Goal: Task Accomplishment & Management: Use online tool/utility

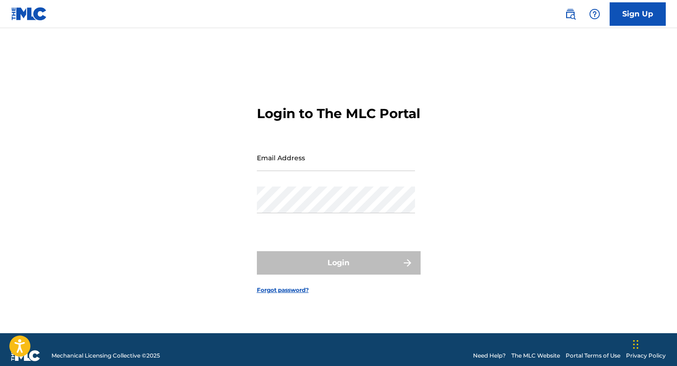
click at [282, 170] on input "Email Address" at bounding box center [336, 157] width 158 height 27
type input "[PERSON_NAME][EMAIL_ADDRESS][PERSON_NAME][DOMAIN_NAME]"
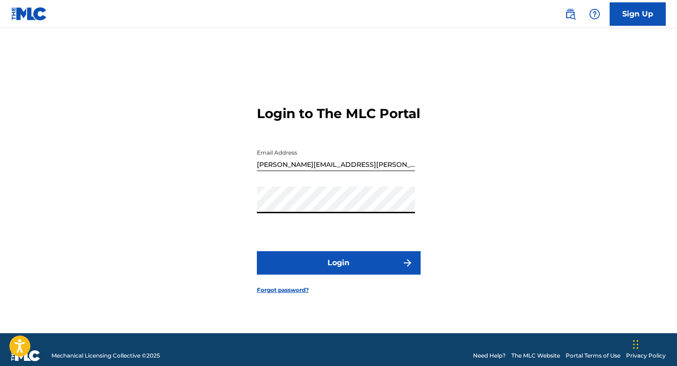
click at [337, 272] on button "Login" at bounding box center [339, 262] width 164 height 23
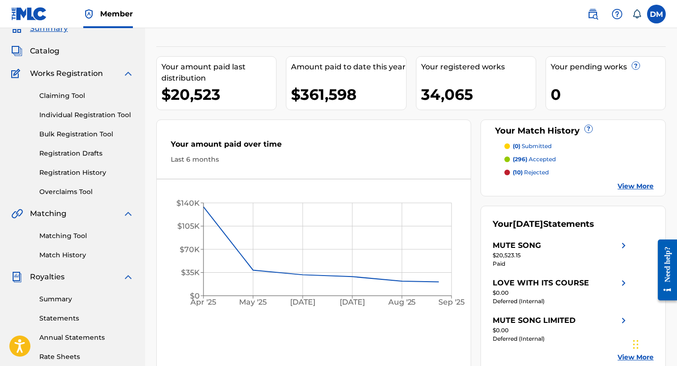
scroll to position [45, 0]
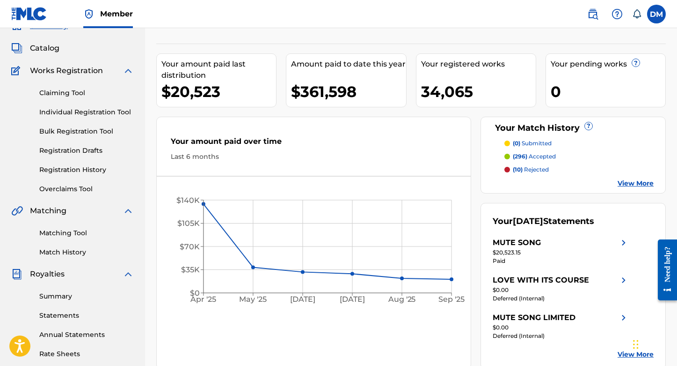
click at [58, 234] on link "Matching Tool" at bounding box center [86, 233] width 95 height 10
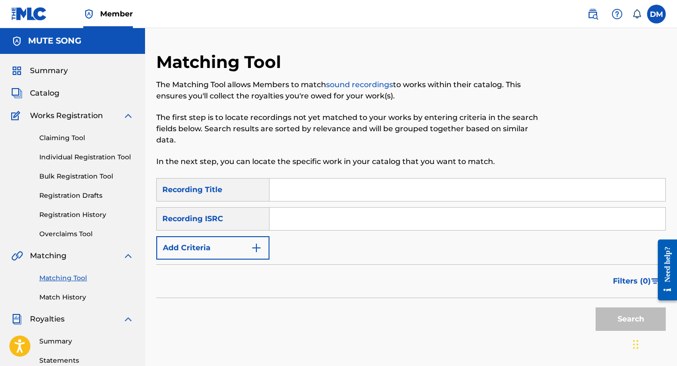
click at [220, 207] on div "Recording ISRC" at bounding box center [212, 218] width 113 height 23
click at [218, 209] on div "Recording ISRC" at bounding box center [212, 218] width 113 height 23
click at [225, 178] on div "Recording Title" at bounding box center [212, 189] width 113 height 23
click at [212, 207] on div "Recording ISRC" at bounding box center [212, 218] width 113 height 23
click at [202, 236] on button "Add Criteria" at bounding box center [212, 247] width 113 height 23
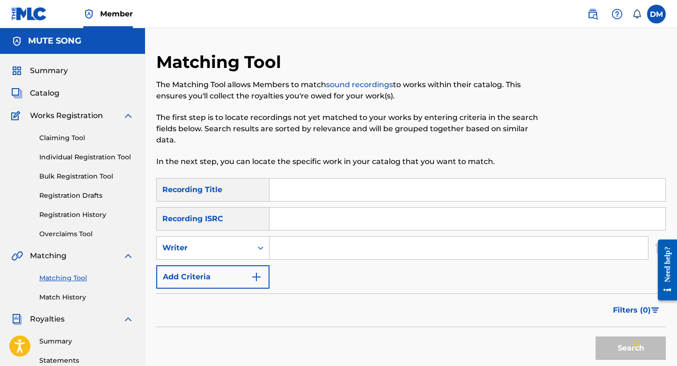
click at [202, 242] on div "Writer" at bounding box center [204, 247] width 84 height 11
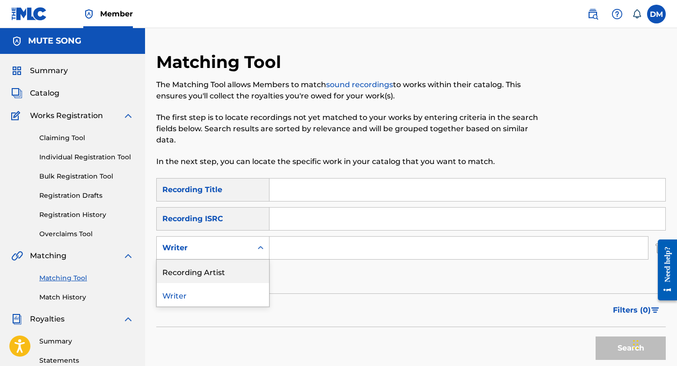
drag, startPoint x: 203, startPoint y: 264, endPoint x: 264, endPoint y: 248, distance: 62.9
click at [203, 264] on div "Recording Artist" at bounding box center [213, 270] width 112 height 23
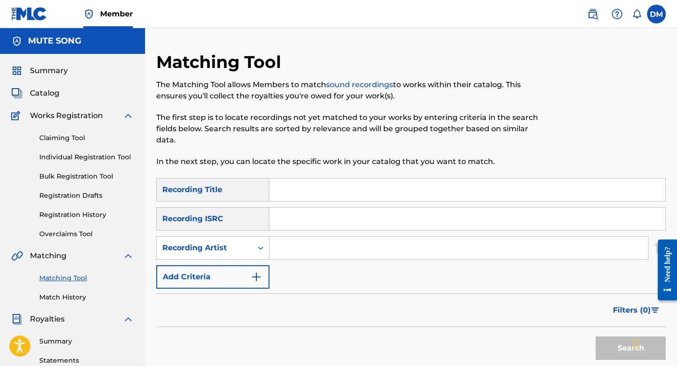
click at [284, 236] on input "Search Form" at bounding box center [459, 247] width 379 height 22
type input "public service broadcasting"
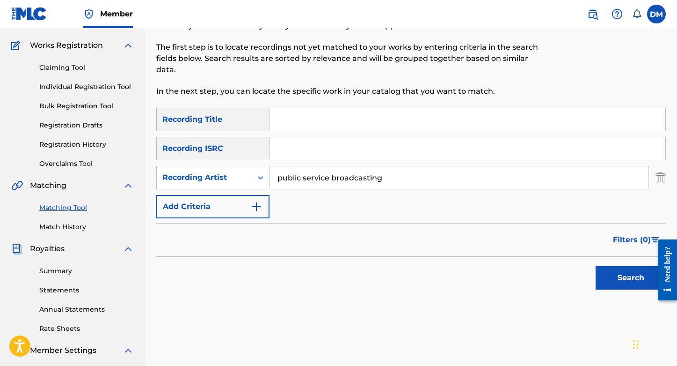
scroll to position [72, 0]
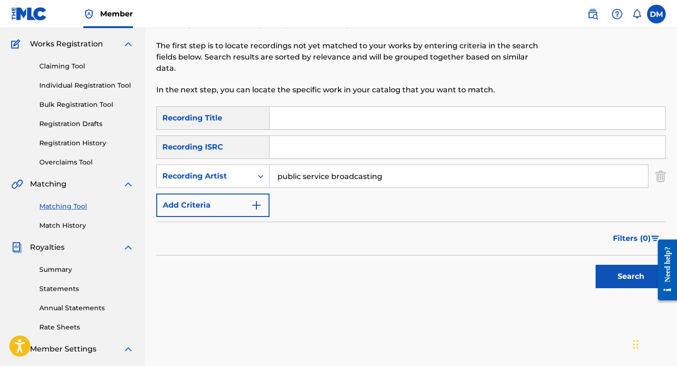
click at [628, 264] on button "Search" at bounding box center [631, 275] width 70 height 23
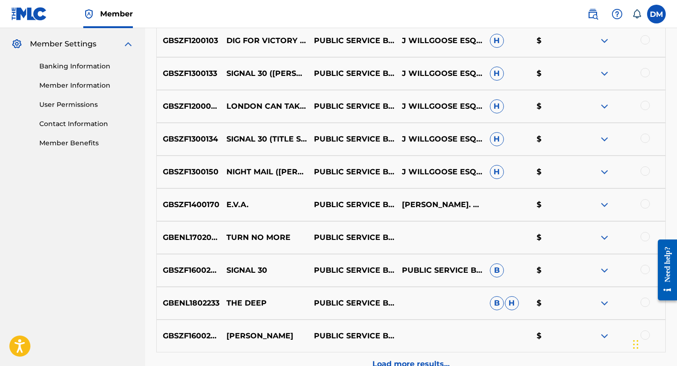
scroll to position [467, 0]
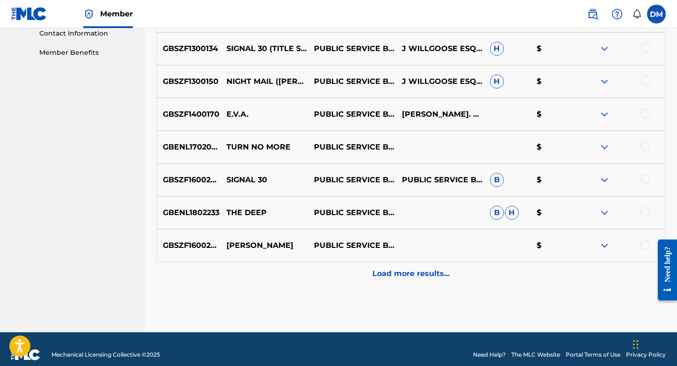
click at [413, 270] on div "Load more results..." at bounding box center [411, 273] width 510 height 23
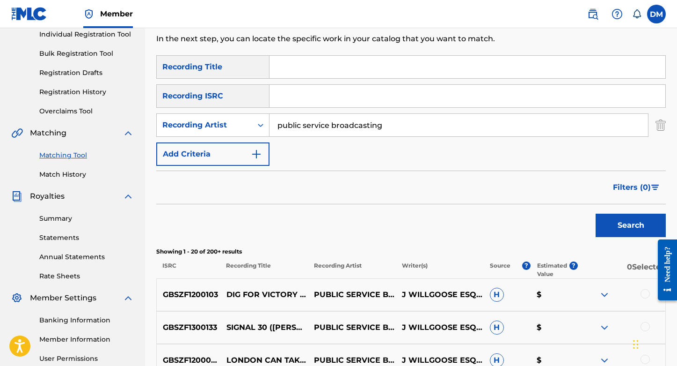
scroll to position [123, 0]
click at [637, 181] on span "Filters ( 0 )" at bounding box center [632, 186] width 38 height 11
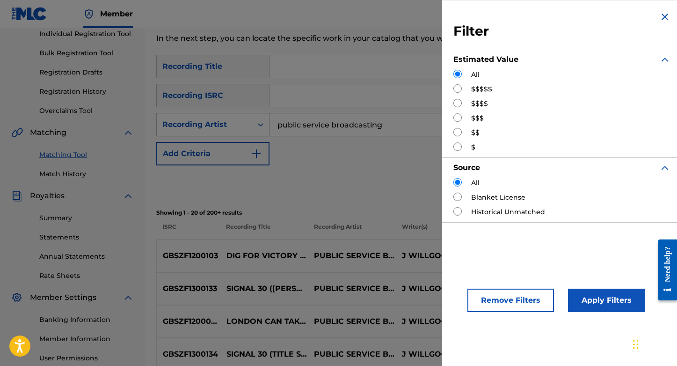
click at [457, 90] on input "Search Form" at bounding box center [458, 88] width 8 height 8
radio input "true"
click at [600, 303] on button "Apply Filters" at bounding box center [606, 299] width 77 height 23
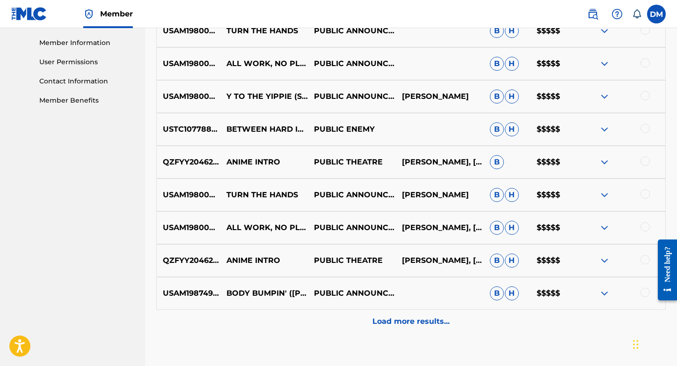
scroll to position [259, 0]
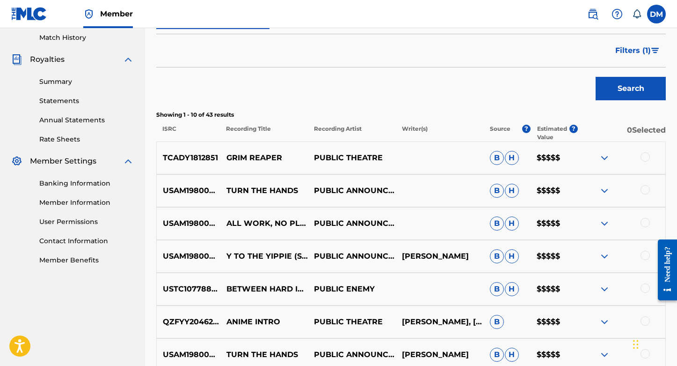
click at [633, 45] on span "Filters ( 1 )" at bounding box center [633, 50] width 36 height 11
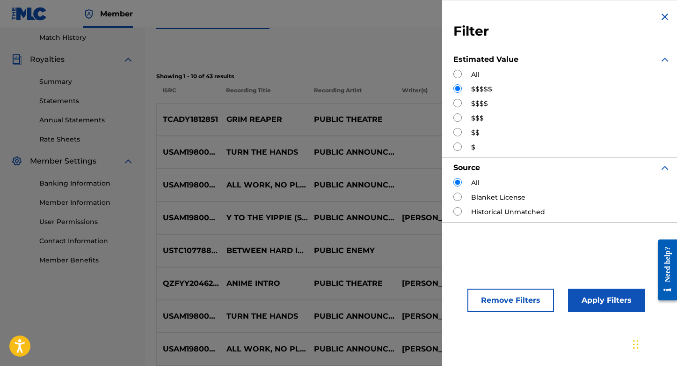
click at [453, 105] on div "Filter Estimated Value All $$$$$ $$$$ $$$ $$ $ Source All Blanket License Histo…" at bounding box center [562, 116] width 240 height 233
click at [456, 102] on input "Search Form" at bounding box center [458, 103] width 8 height 8
radio input "true"
click at [599, 302] on button "Apply Filters" at bounding box center [606, 299] width 77 height 23
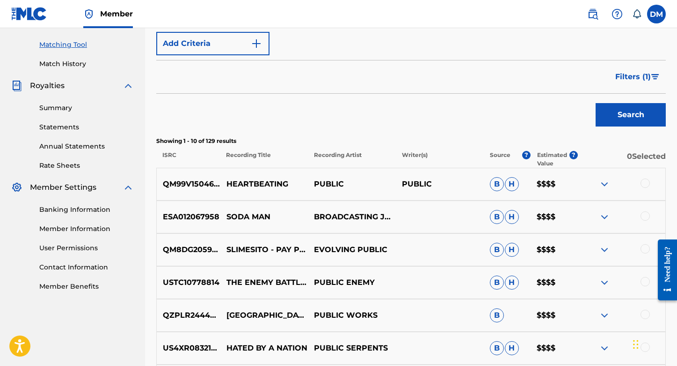
scroll to position [185, 0]
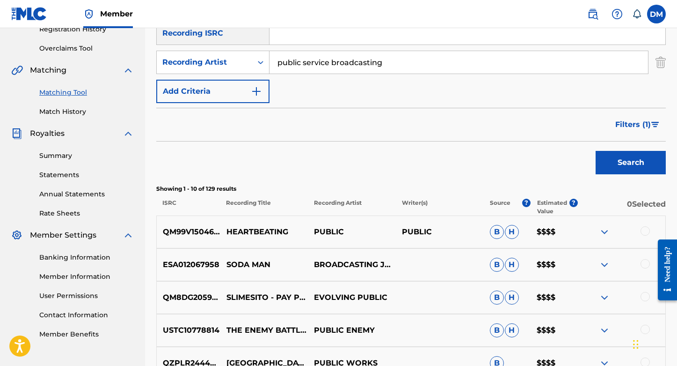
click at [636, 119] on span "Filters ( 1 )" at bounding box center [633, 124] width 36 height 11
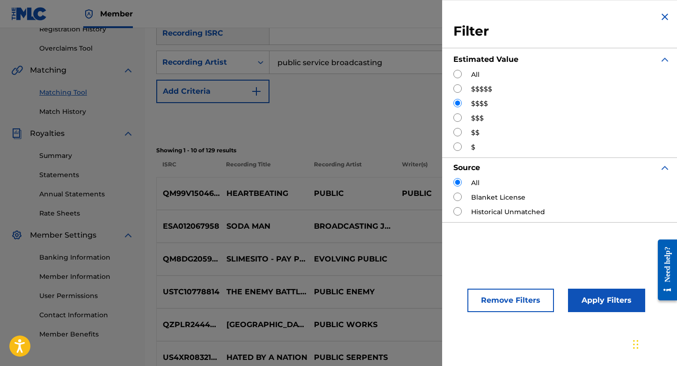
click at [456, 117] on input "Search Form" at bounding box center [458, 117] width 8 height 8
radio input "true"
click at [603, 296] on button "Apply Filters" at bounding box center [606, 299] width 77 height 23
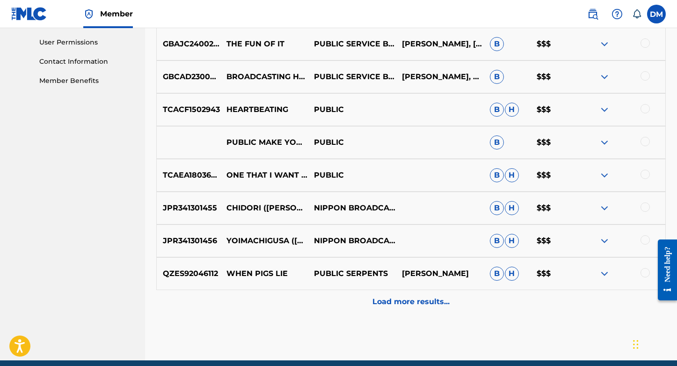
scroll to position [448, 0]
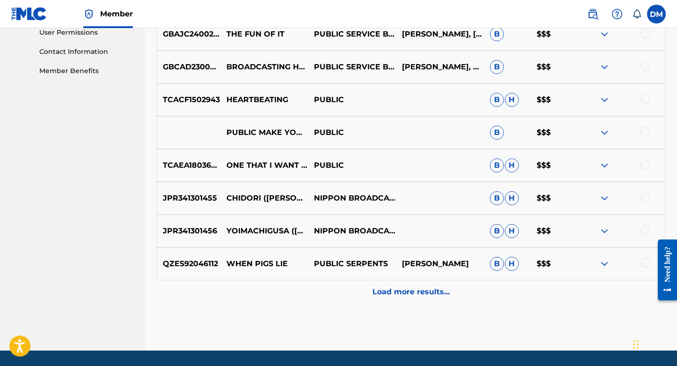
click at [408, 286] on p "Load more results..." at bounding box center [411, 291] width 77 height 11
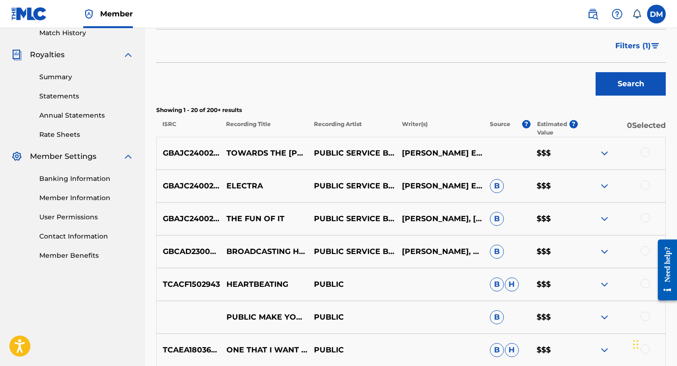
scroll to position [0, 0]
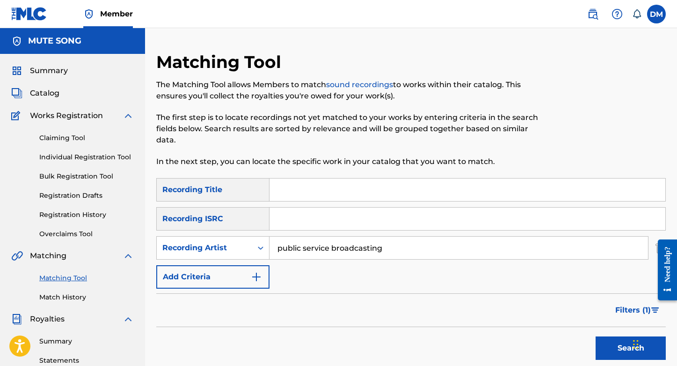
click at [305, 178] on input "Search Form" at bounding box center [468, 189] width 396 height 22
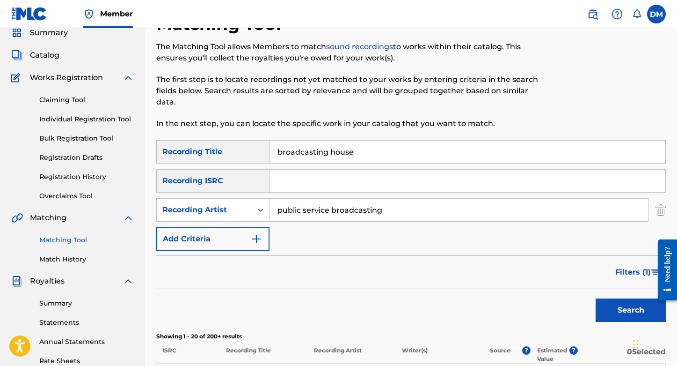
scroll to position [37, 0]
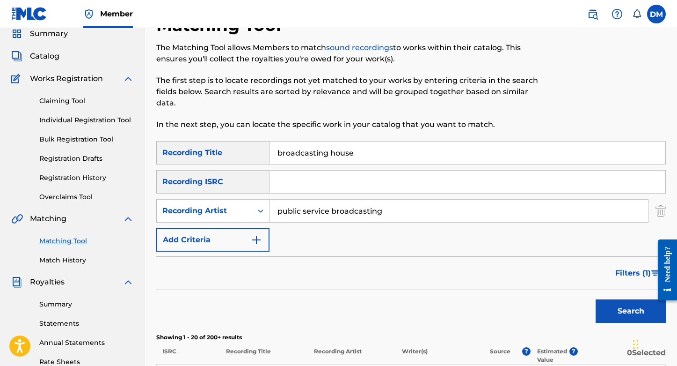
type input "broadcasting house"
click at [624, 299] on button "Search" at bounding box center [631, 310] width 70 height 23
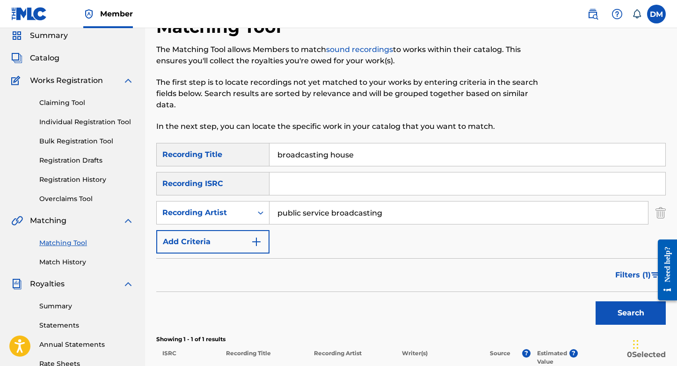
scroll to position [37, 0]
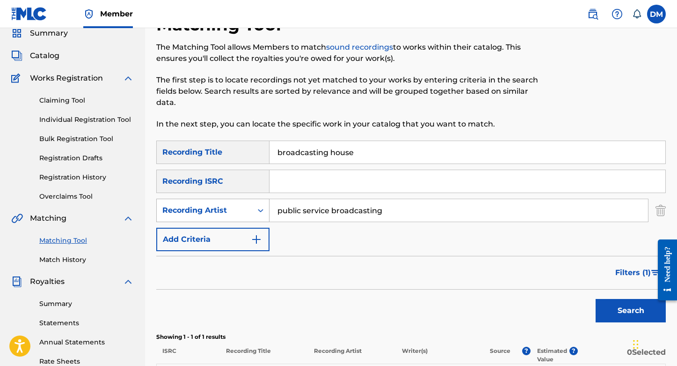
drag, startPoint x: 399, startPoint y: 198, endPoint x: 229, endPoint y: 204, distance: 170.5
click at [229, 204] on div "SearchWithCriteria6974f497-b2ae-4869-844a-89724ecd7eb7 Recording Artist public …" at bounding box center [411, 209] width 510 height 23
type input "p"
click at [641, 299] on button "Search" at bounding box center [631, 310] width 70 height 23
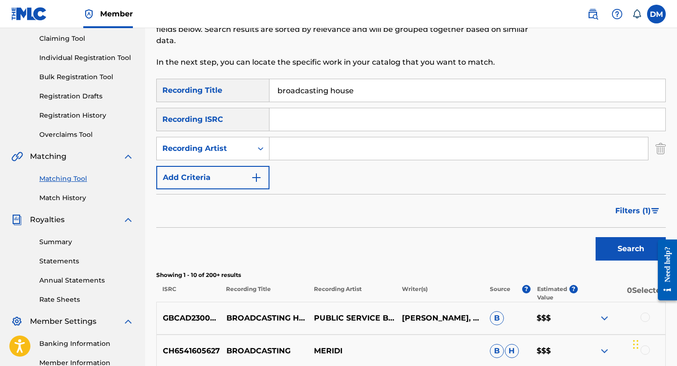
scroll to position [94, 0]
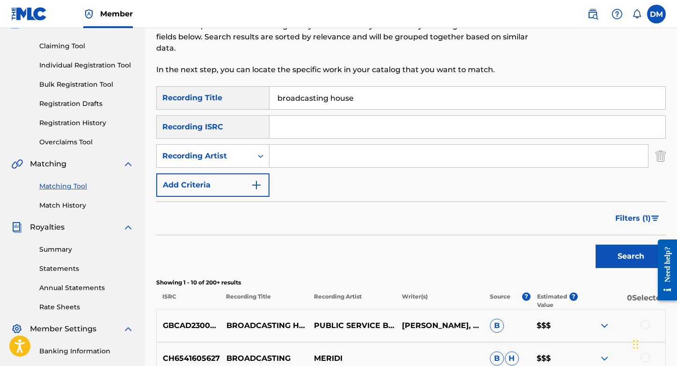
click at [196, 115] on div "Recording ISRC" at bounding box center [212, 126] width 113 height 23
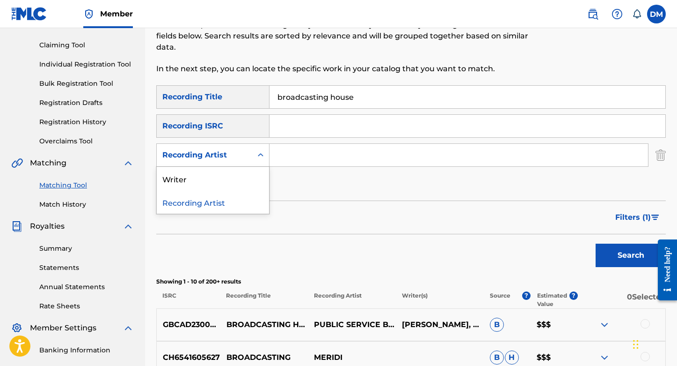
click at [197, 149] on div "Recording Artist" at bounding box center [204, 154] width 84 height 11
click at [188, 167] on div "Writer" at bounding box center [213, 178] width 112 height 23
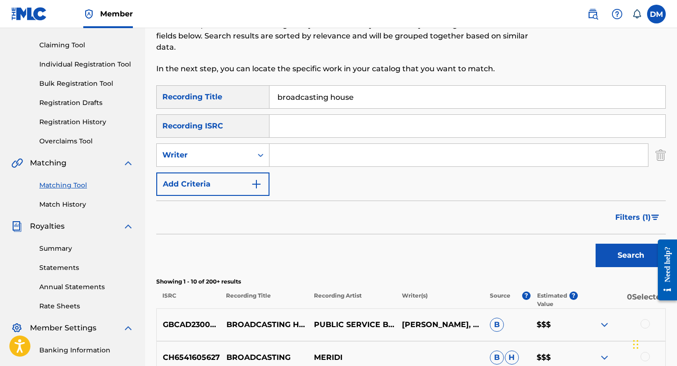
click at [289, 144] on input "Search Form" at bounding box center [459, 155] width 379 height 22
type input "willgoose"
click at [624, 247] on button "Search" at bounding box center [631, 254] width 70 height 23
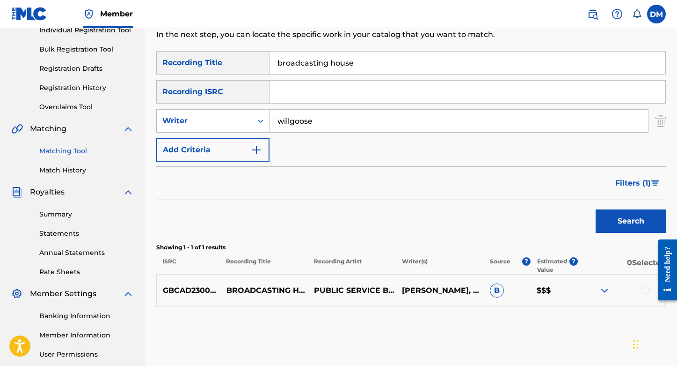
scroll to position [153, 0]
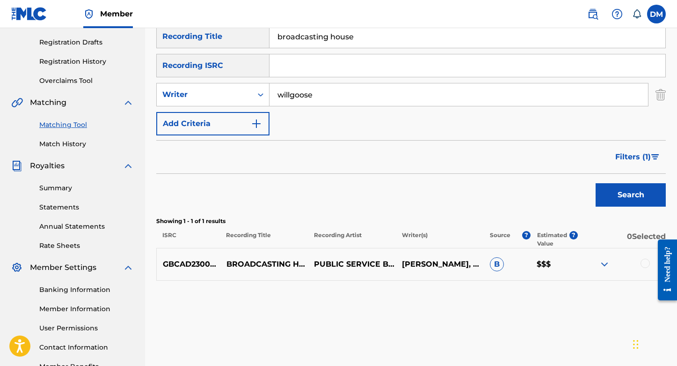
click at [644, 258] on div at bounding box center [645, 262] width 9 height 9
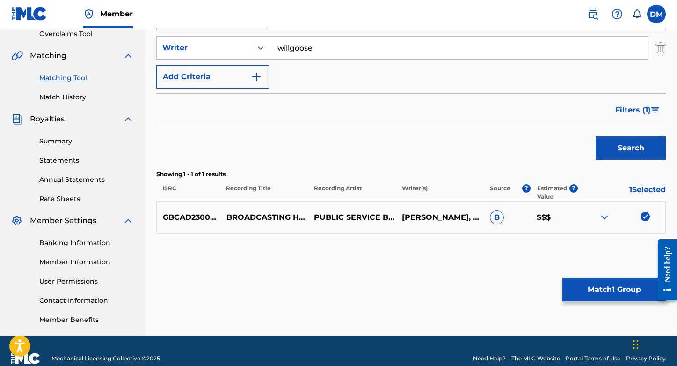
scroll to position [204, 0]
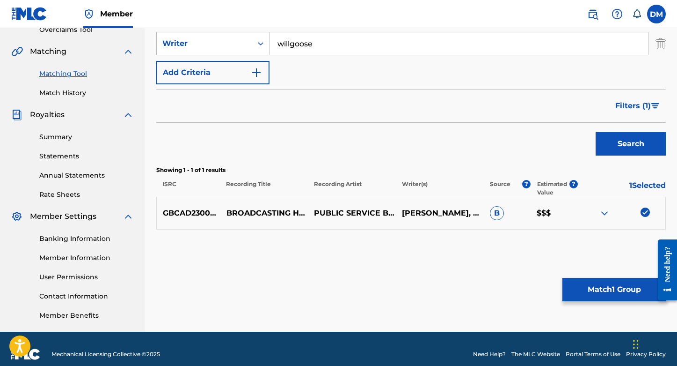
click at [609, 289] on button "Match 1 Group" at bounding box center [614, 289] width 103 height 23
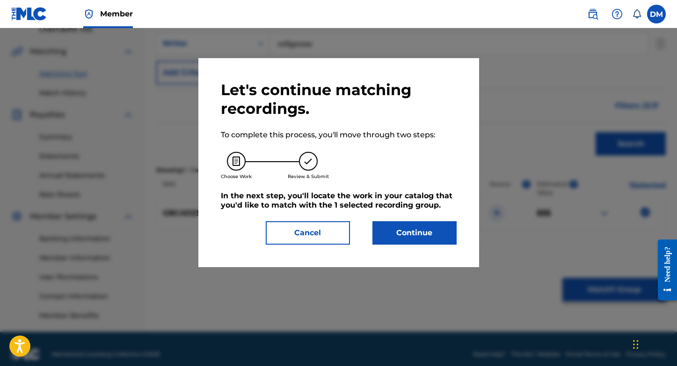
click at [404, 223] on button "Continue" at bounding box center [415, 232] width 84 height 23
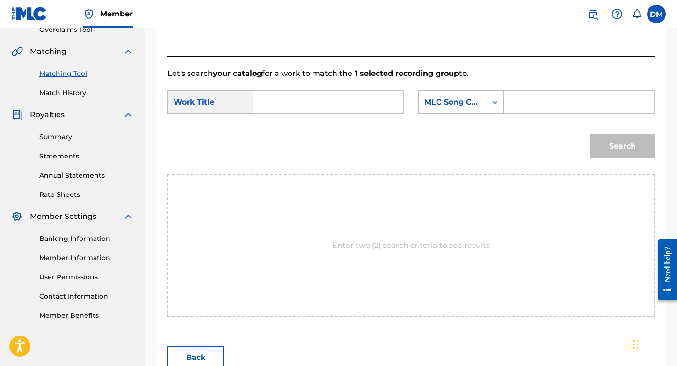
click at [288, 100] on input "Search Form" at bounding box center [328, 102] width 134 height 22
type input "broadcasting house"
click at [277, 127] on div "broadcasting house" at bounding box center [269, 129] width 16 height 28
click at [463, 103] on div "MLC Song Code" at bounding box center [453, 101] width 57 height 11
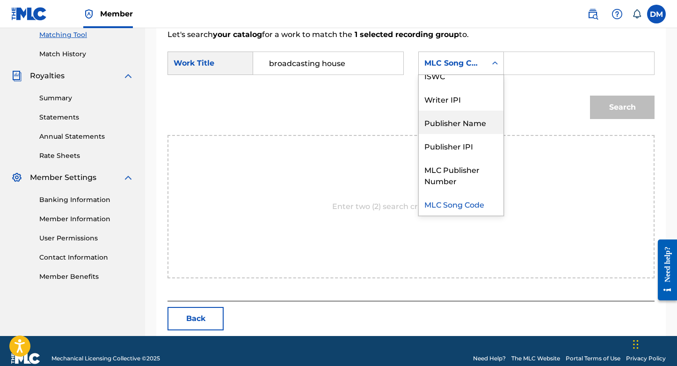
scroll to position [0, 0]
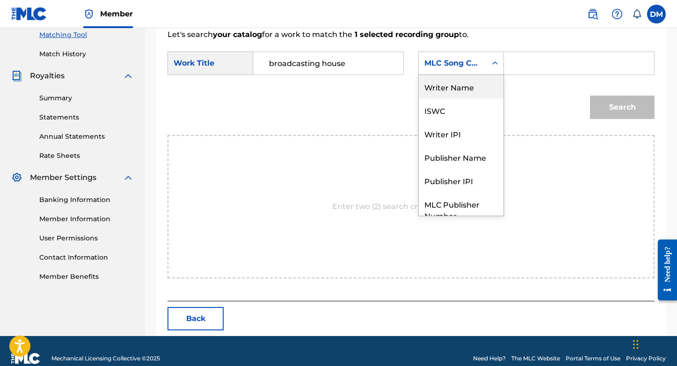
click at [450, 93] on div "Writer Name" at bounding box center [461, 86] width 85 height 23
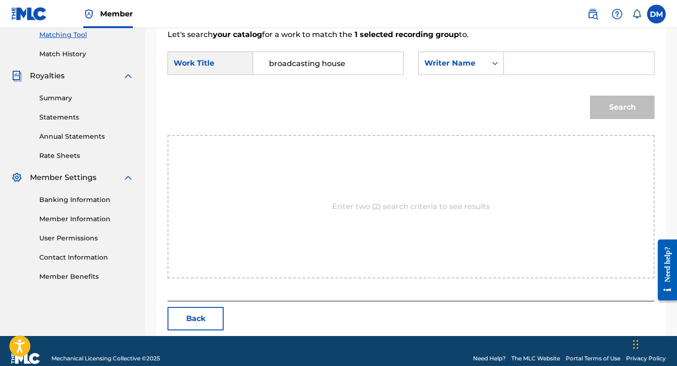
click at [530, 66] on input "Search Form" at bounding box center [579, 63] width 134 height 22
type input "willgoose"
click at [630, 111] on button "Search" at bounding box center [622, 106] width 65 height 23
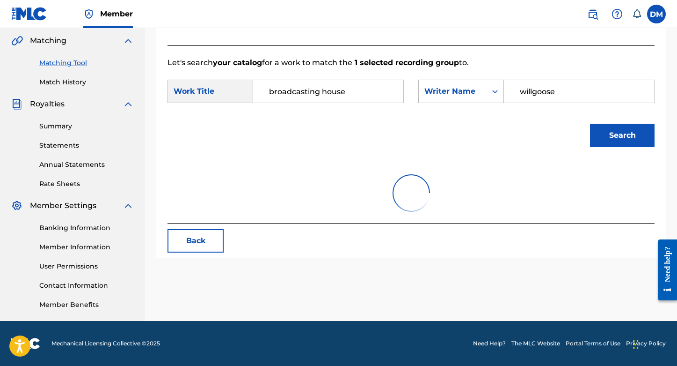
scroll to position [215, 0]
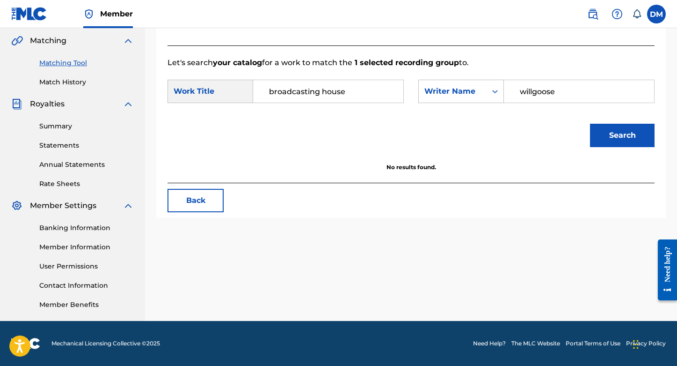
click at [624, 138] on button "Search" at bounding box center [622, 135] width 65 height 23
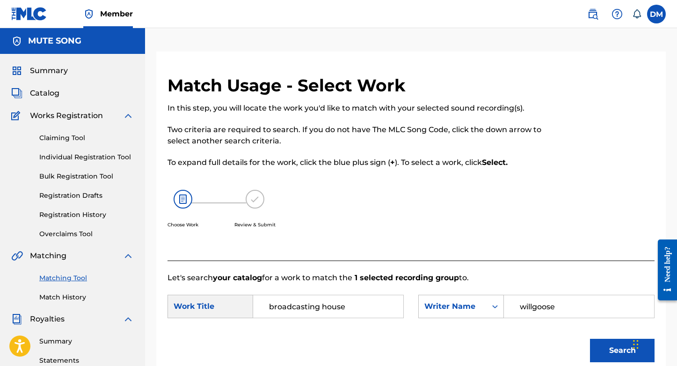
click at [51, 98] on span "Catalog" at bounding box center [44, 93] width 29 height 11
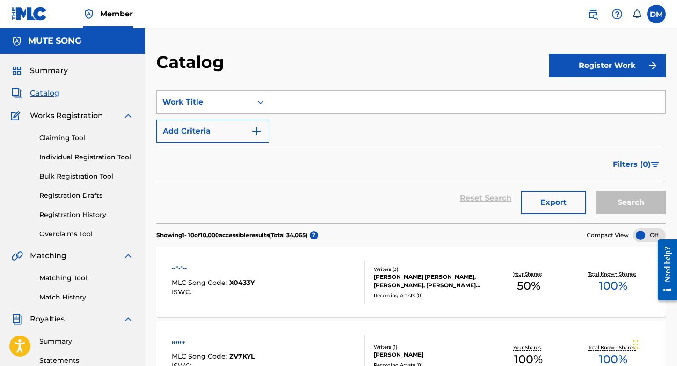
click at [319, 98] on input "Search Form" at bounding box center [468, 102] width 396 height 22
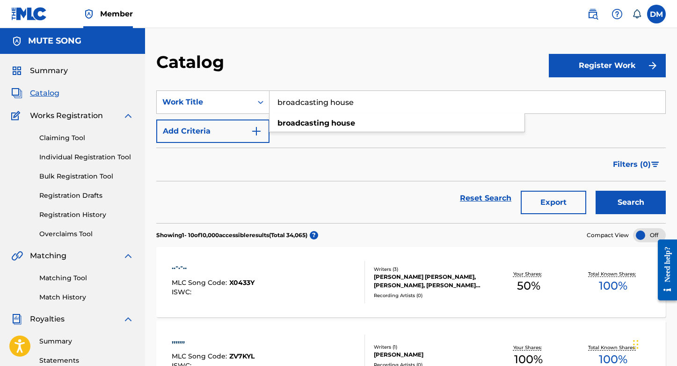
type input "broadcasting house"
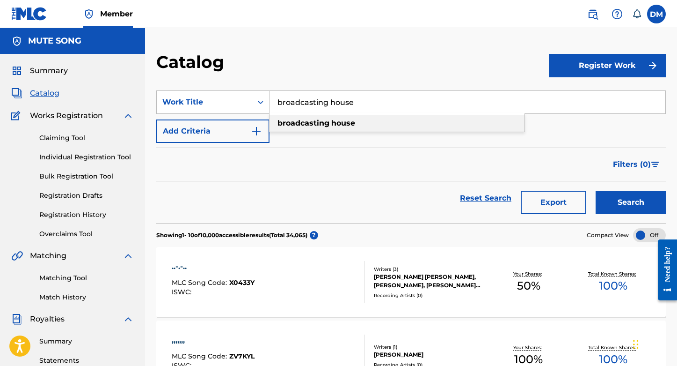
click at [316, 121] on strong "broadcasting" at bounding box center [304, 122] width 52 height 9
click at [637, 200] on button "Search" at bounding box center [631, 201] width 70 height 23
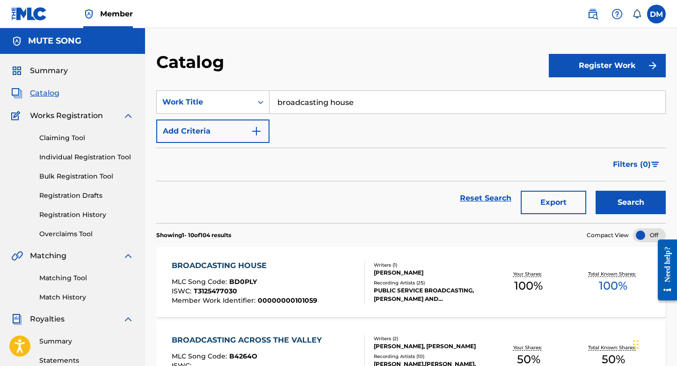
click at [54, 277] on link "Matching Tool" at bounding box center [86, 278] width 95 height 10
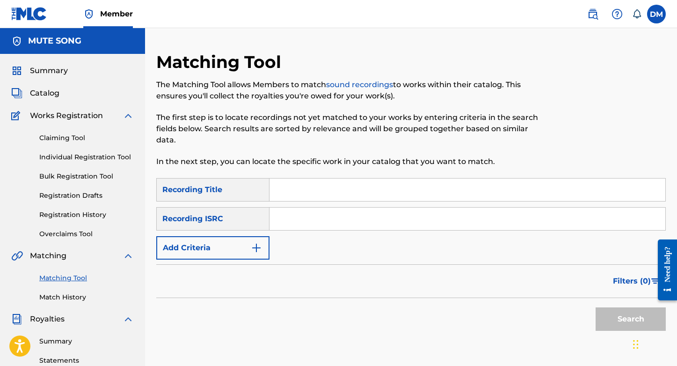
click at [318, 178] on input "Search Form" at bounding box center [468, 189] width 396 height 22
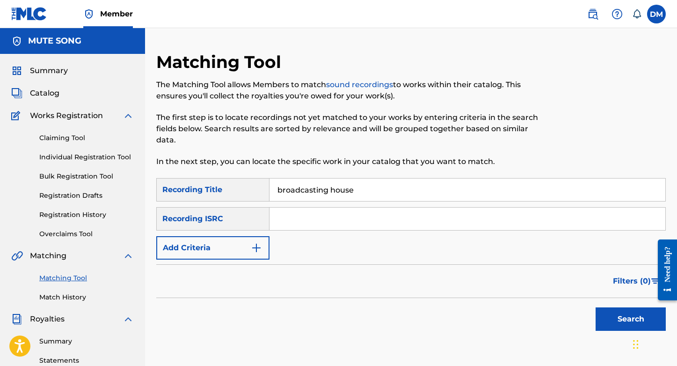
type input "broadcasting house"
click at [616, 307] on button "Search" at bounding box center [631, 318] width 70 height 23
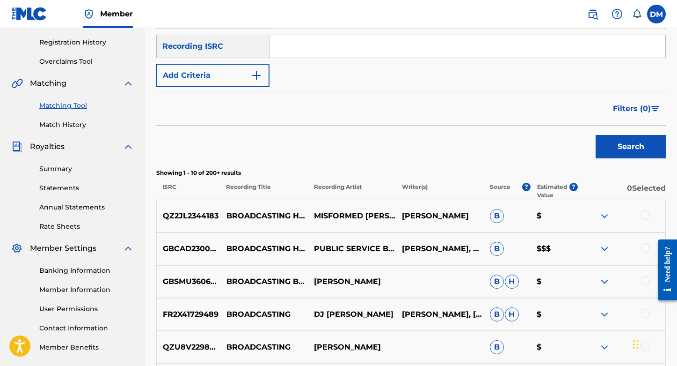
scroll to position [179, 0]
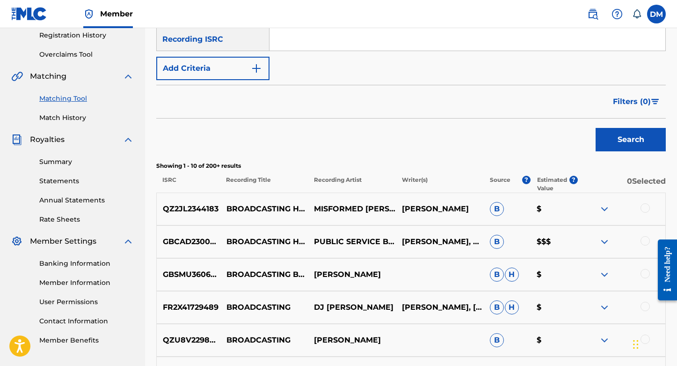
click at [639, 236] on div at bounding box center [622, 241] width 88 height 11
click at [645, 236] on div at bounding box center [645, 240] width 9 height 9
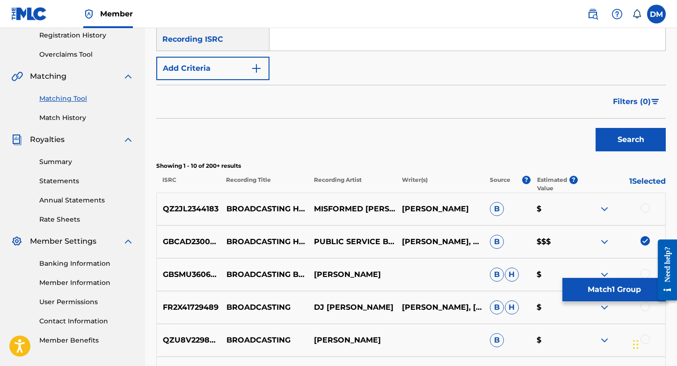
click at [613, 289] on button "Match 1 Group" at bounding box center [614, 289] width 103 height 23
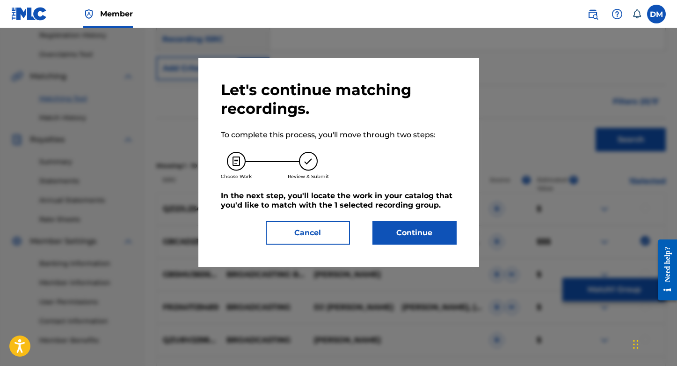
click at [416, 232] on button "Continue" at bounding box center [415, 232] width 84 height 23
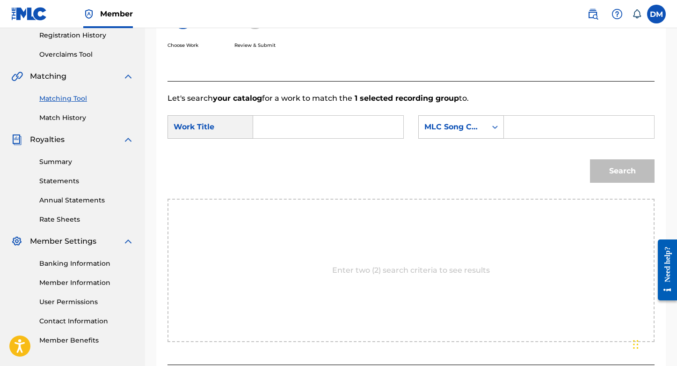
click at [281, 126] on input "Search Form" at bounding box center [328, 127] width 134 height 22
type input "broadcasting house"
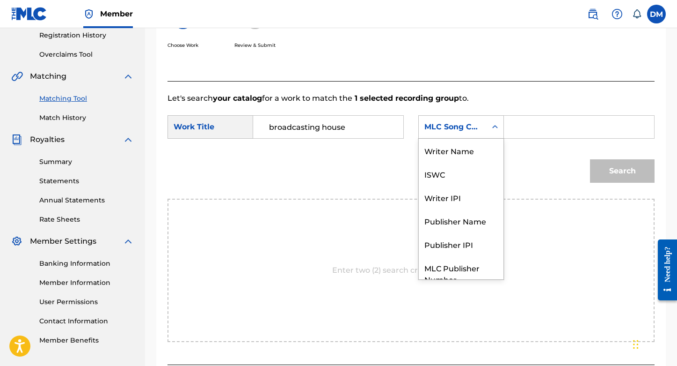
click at [472, 127] on div "MLC Song Code" at bounding box center [453, 126] width 57 height 11
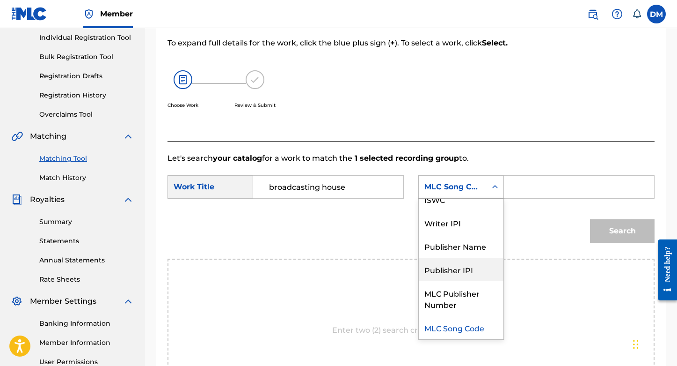
scroll to position [0, 0]
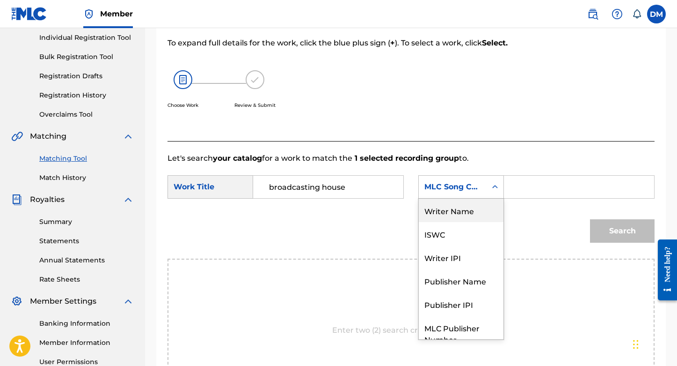
drag, startPoint x: 442, startPoint y: 211, endPoint x: 454, endPoint y: 205, distance: 13.4
click at [444, 210] on div "Writer Name" at bounding box center [461, 209] width 85 height 23
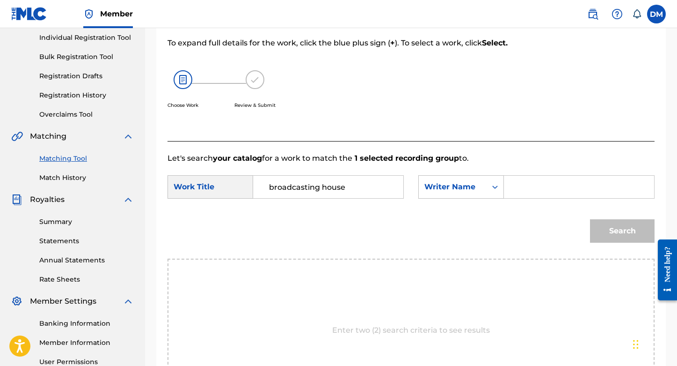
drag, startPoint x: 530, startPoint y: 175, endPoint x: 529, endPoint y: 182, distance: 7.1
click at [530, 176] on input "Search Form" at bounding box center [579, 187] width 134 height 22
type input "samuelson"
click at [625, 239] on button "Search" at bounding box center [622, 230] width 65 height 23
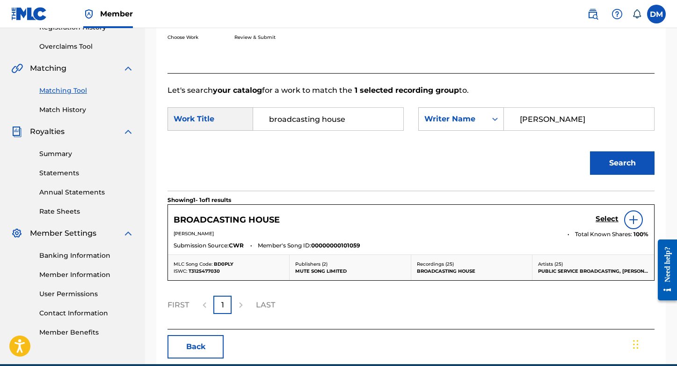
scroll to position [190, 0]
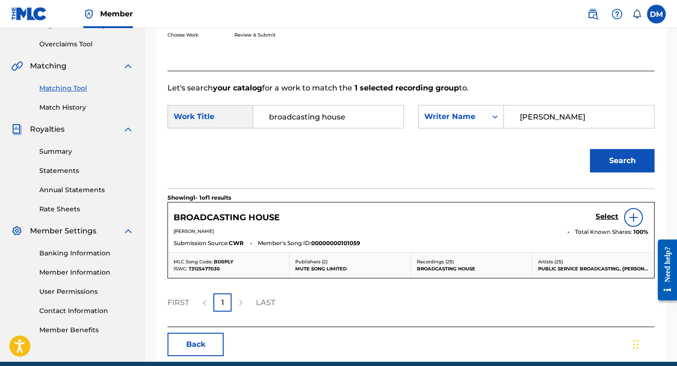
click at [603, 215] on h5 "Select" at bounding box center [607, 216] width 23 height 9
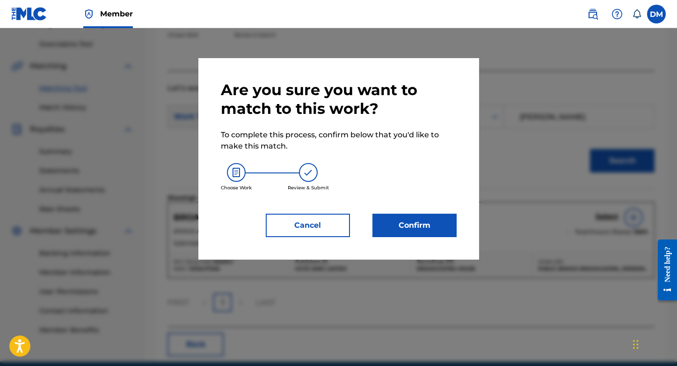
click at [412, 220] on button "Confirm" at bounding box center [415, 224] width 84 height 23
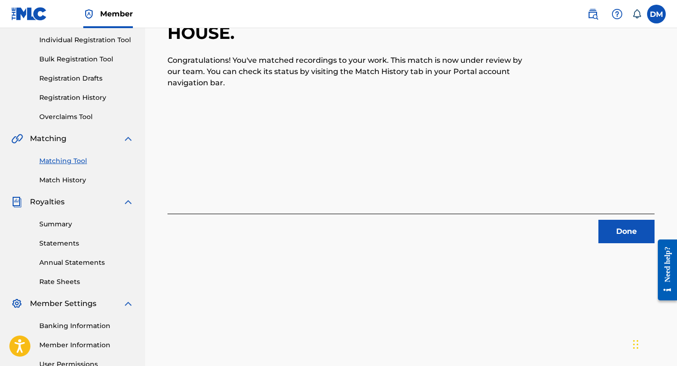
scroll to position [116, 0]
click at [619, 229] on button "Done" at bounding box center [627, 231] width 56 height 23
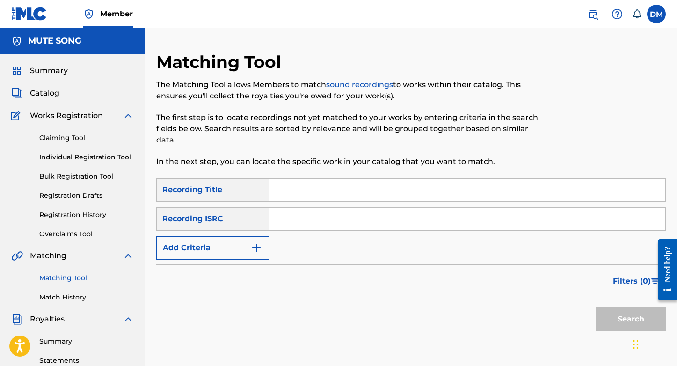
scroll to position [1, 0]
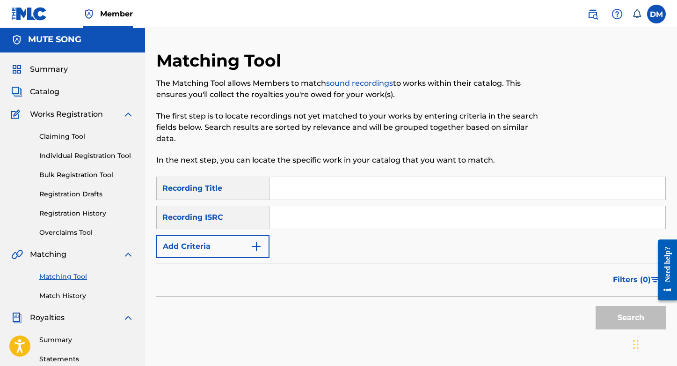
click at [307, 177] on input "Search Form" at bounding box center [468, 188] width 396 height 22
type input "towards the day"
click at [212, 234] on button "Add Criteria" at bounding box center [212, 245] width 113 height 23
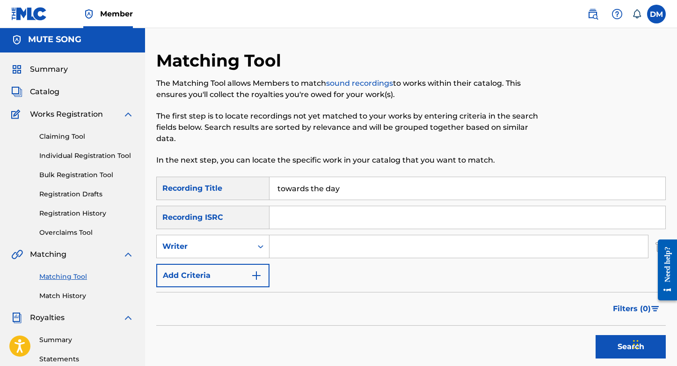
click at [321, 235] on input "Search Form" at bounding box center [459, 246] width 379 height 22
type input "public service broadcasting"
click at [619, 335] on button "Search" at bounding box center [631, 346] width 70 height 23
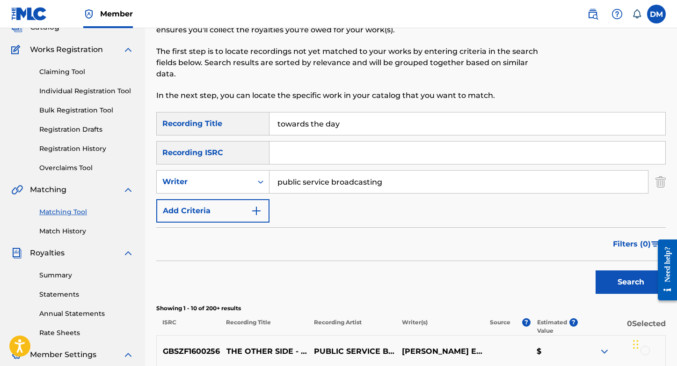
scroll to position [0, 0]
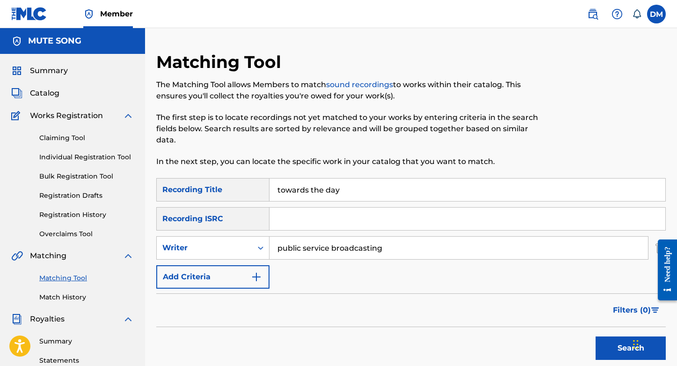
click at [352, 178] on input "towards the day" at bounding box center [468, 189] width 396 height 22
type input "towards"
click at [627, 336] on button "Search" at bounding box center [631, 347] width 70 height 23
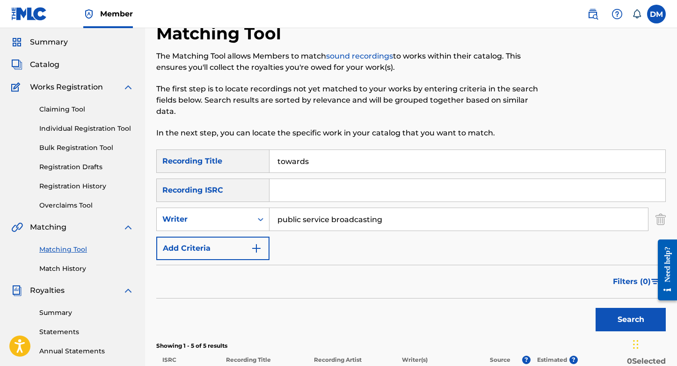
scroll to position [24, 0]
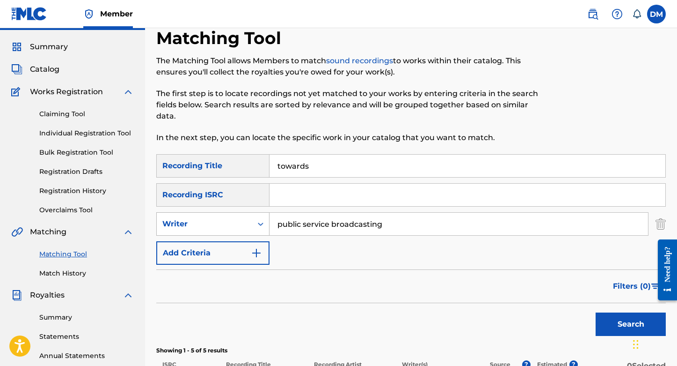
drag, startPoint x: 402, startPoint y: 214, endPoint x: 249, endPoint y: 208, distance: 152.7
click at [249, 212] on div "SearchWithCriteria7c5597ec-19b6-4dc2-929c-c5702a37213c Writer public service br…" at bounding box center [411, 223] width 510 height 23
click at [335, 158] on input "towards" at bounding box center [468, 165] width 396 height 22
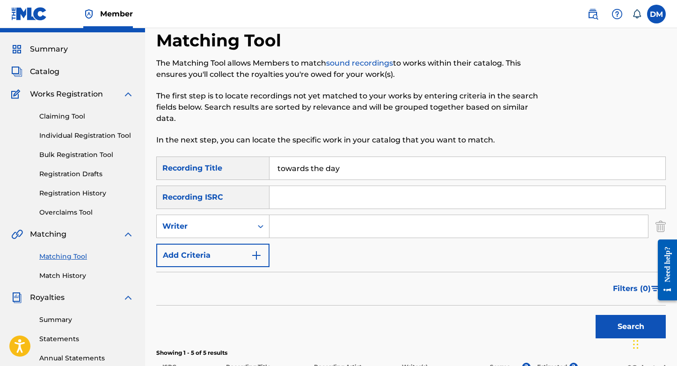
click at [627, 319] on button "Search" at bounding box center [631, 326] width 70 height 23
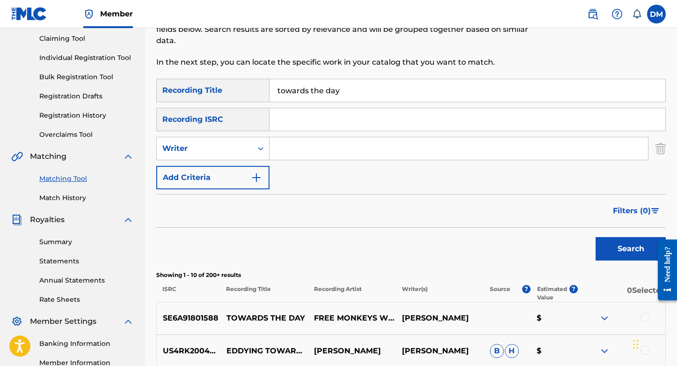
scroll to position [93, 0]
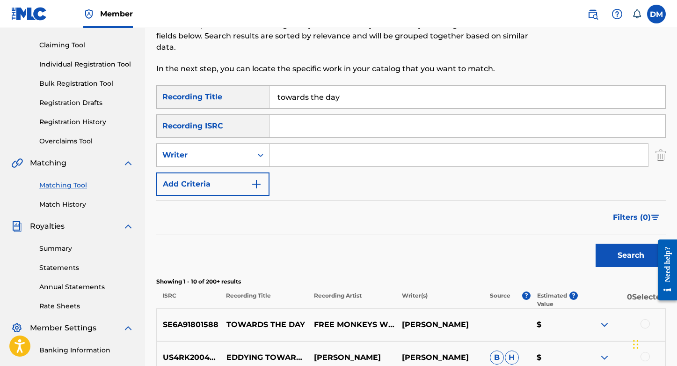
click at [344, 89] on input "towards the day" at bounding box center [468, 97] width 396 height 22
type input "towards the dawn"
click at [627, 243] on button "Search" at bounding box center [631, 254] width 70 height 23
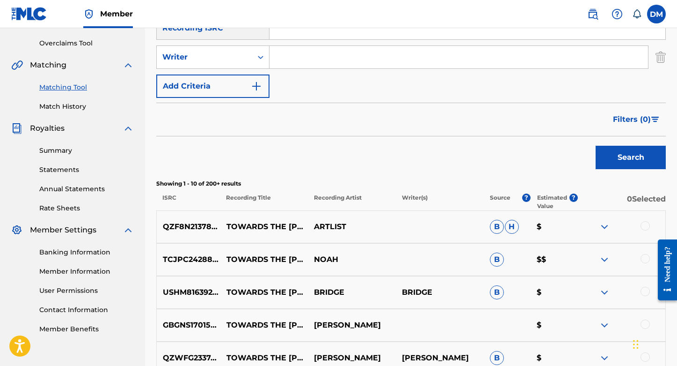
scroll to position [149, 0]
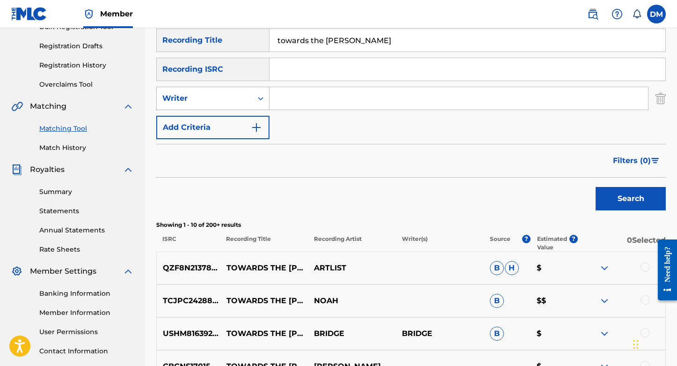
click at [206, 93] on div "Writer" at bounding box center [204, 98] width 84 height 11
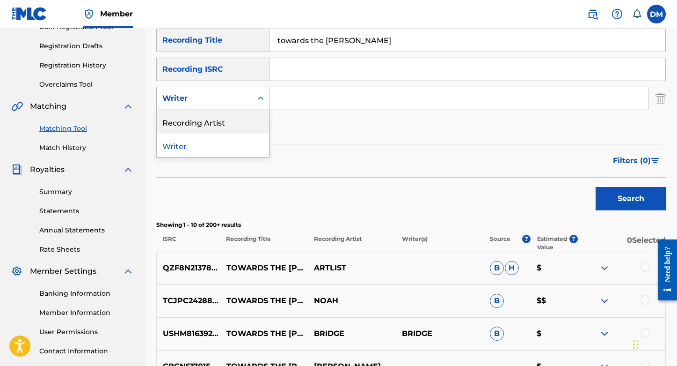
drag, startPoint x: 204, startPoint y: 110, endPoint x: 212, endPoint y: 107, distance: 8.6
click at [205, 110] on div "Recording Artist" at bounding box center [213, 121] width 112 height 23
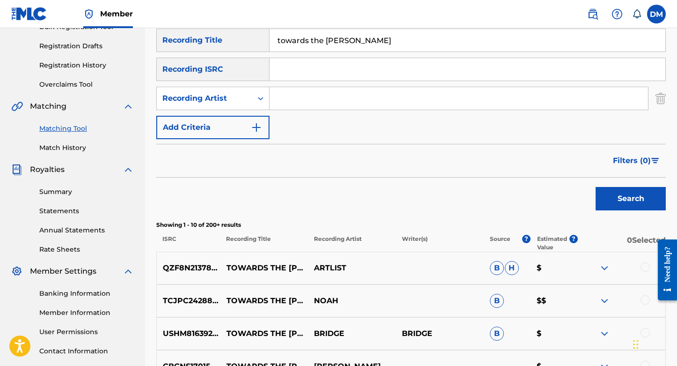
click at [307, 87] on input "Search Form" at bounding box center [459, 98] width 379 height 22
type input "public service broadcasting"
click at [631, 187] on button "Search" at bounding box center [631, 198] width 70 height 23
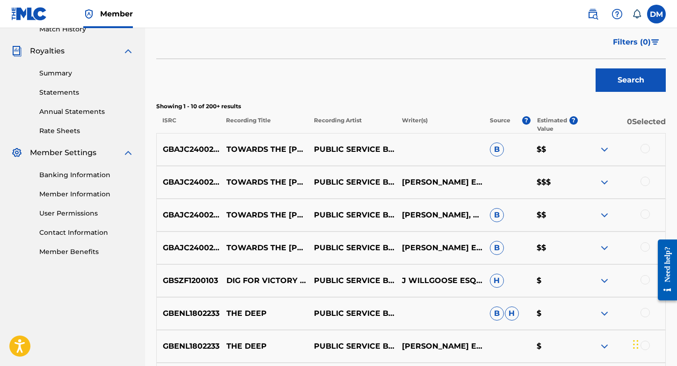
scroll to position [275, 0]
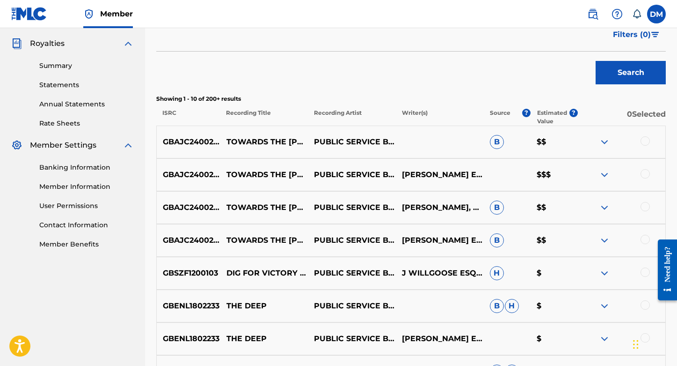
click at [644, 136] on div at bounding box center [645, 140] width 9 height 9
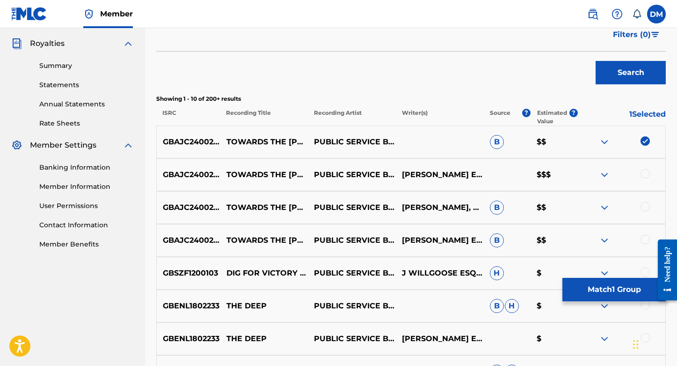
click at [645, 169] on div at bounding box center [645, 173] width 9 height 9
click at [645, 202] on div at bounding box center [645, 206] width 9 height 9
click at [645, 234] on div at bounding box center [645, 238] width 9 height 9
click at [622, 63] on button "Search" at bounding box center [631, 72] width 70 height 23
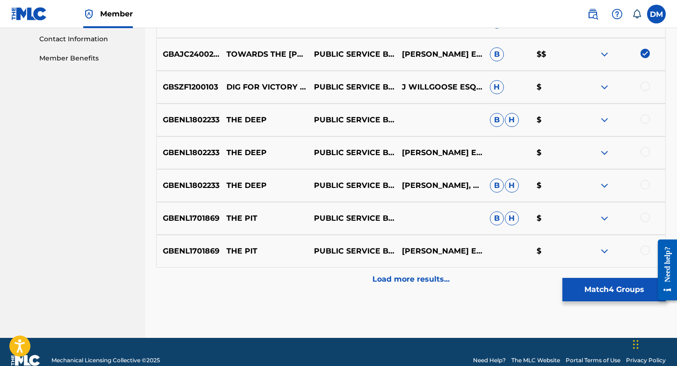
click at [394, 273] on p "Load more results..." at bounding box center [411, 278] width 77 height 11
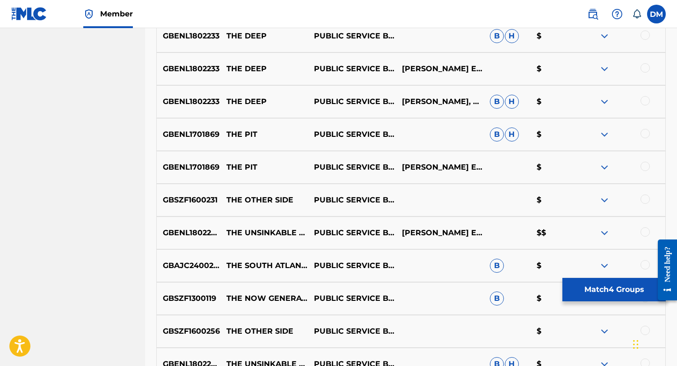
scroll to position [543, 0]
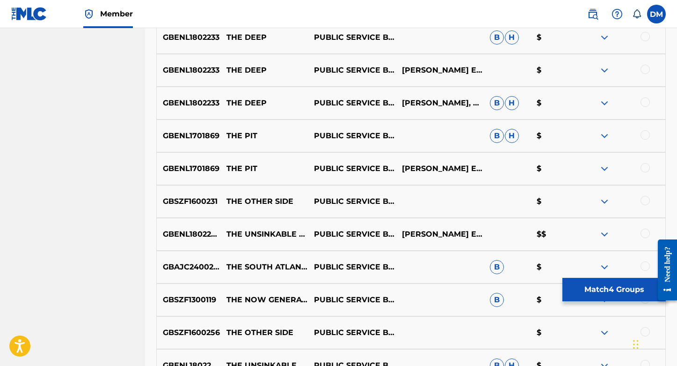
click at [612, 291] on button "Match 4 Groups" at bounding box center [614, 289] width 103 height 23
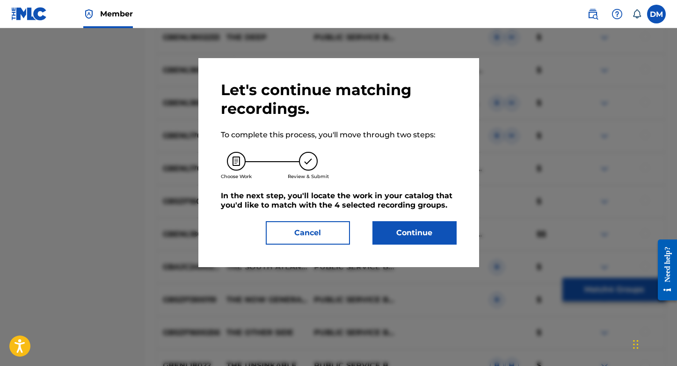
click at [410, 238] on button "Continue" at bounding box center [415, 232] width 84 height 23
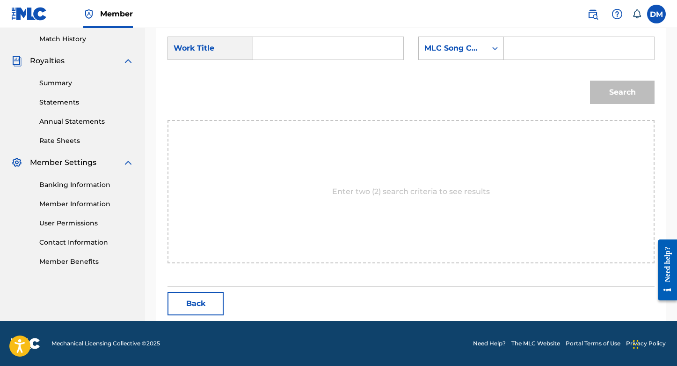
scroll to position [258, 0]
click at [274, 48] on input "Search Form" at bounding box center [328, 48] width 134 height 22
type input "t"
type input "o"
type input "towards the dawn"
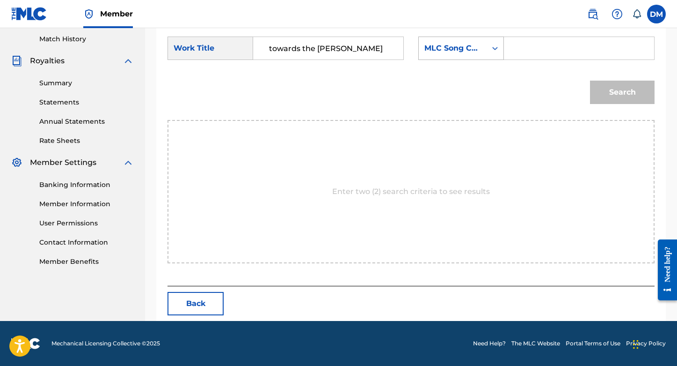
click at [442, 47] on div "MLC Song Code" at bounding box center [453, 48] width 57 height 11
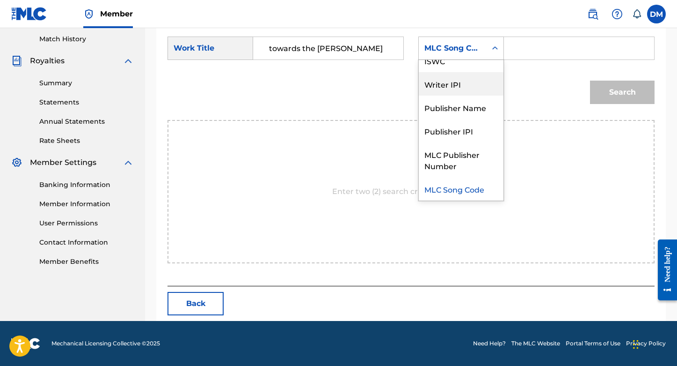
scroll to position [0, 0]
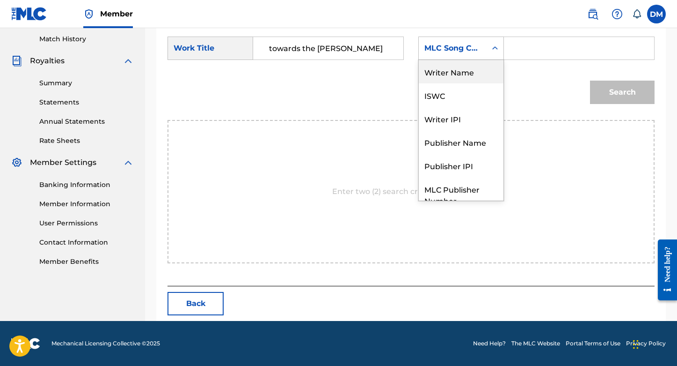
click at [443, 73] on div "Writer Name" at bounding box center [461, 71] width 85 height 23
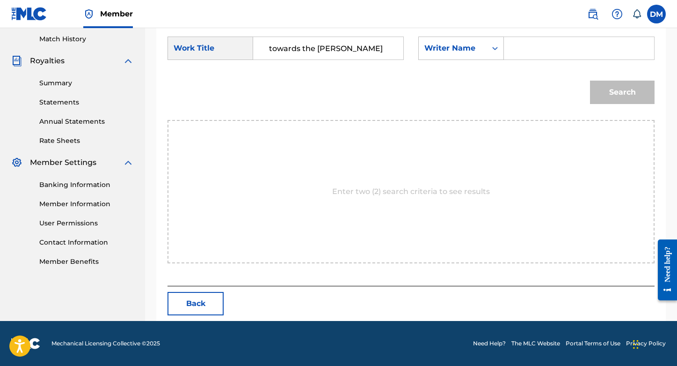
click at [521, 52] on input "Search Form" at bounding box center [579, 48] width 134 height 22
click at [612, 95] on button "Search" at bounding box center [622, 92] width 65 height 23
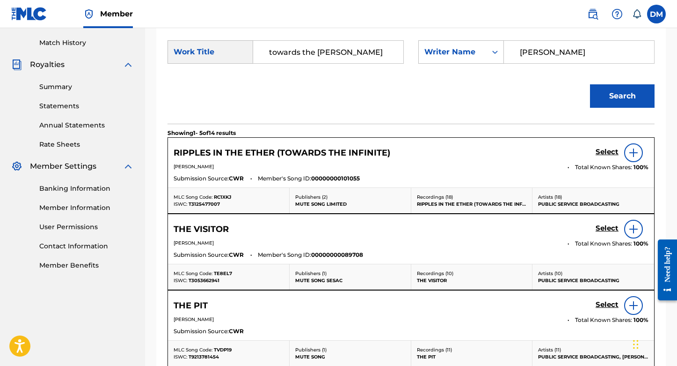
scroll to position [255, 0]
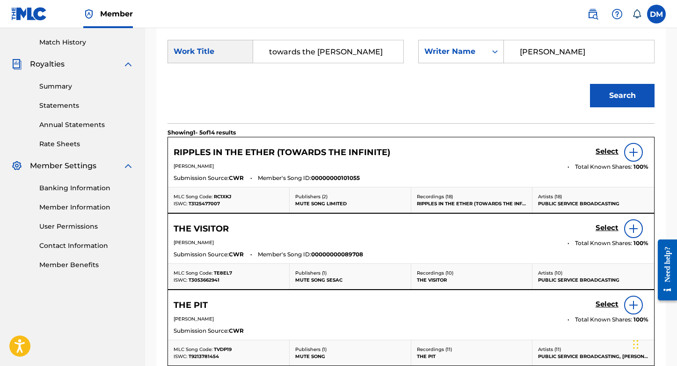
drag, startPoint x: 532, startPoint y: 50, endPoint x: 391, endPoint y: 42, distance: 140.6
click at [392, 42] on div "SearchWithCriteria940c35ca-81c4-4c7f-bad4-52eb23691bdf Work Title towards the d…" at bounding box center [411, 54] width 487 height 29
type input "willgoose"
click at [624, 91] on button "Search" at bounding box center [622, 95] width 65 height 23
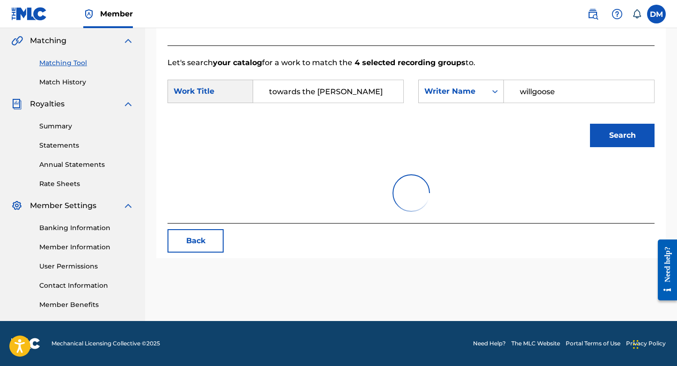
scroll to position [215, 0]
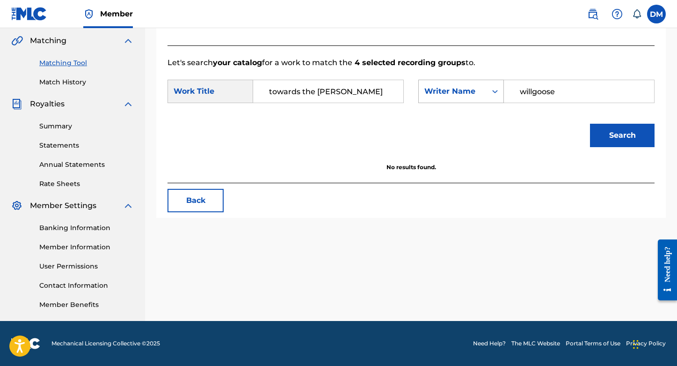
drag, startPoint x: 567, startPoint y: 94, endPoint x: 499, endPoint y: 89, distance: 68.5
click at [499, 89] on div "SearchWithCriteria609ccc95-a5cc-446e-ae39-c730b96019ab Writer Name willgoose" at bounding box center [536, 91] width 236 height 23
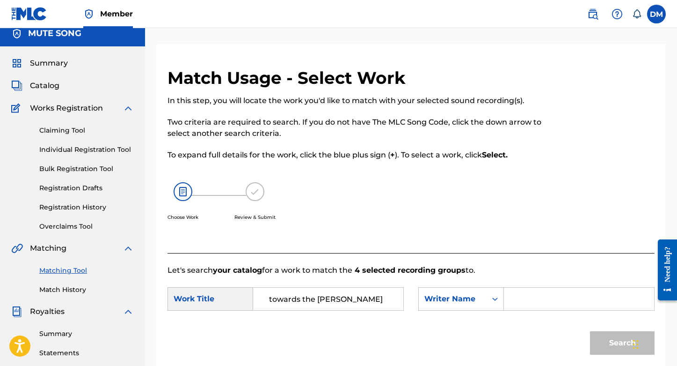
scroll to position [0, 0]
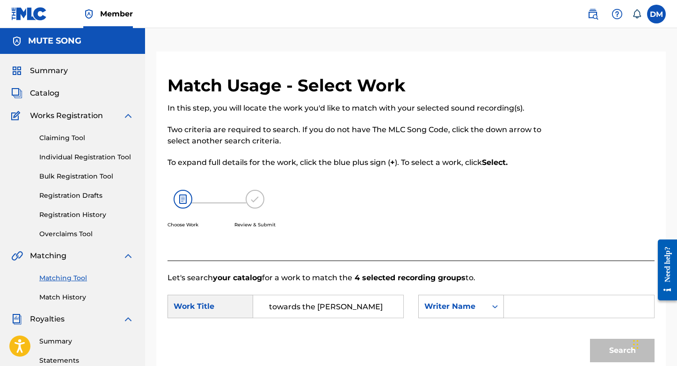
click at [47, 98] on span "Catalog" at bounding box center [44, 93] width 29 height 11
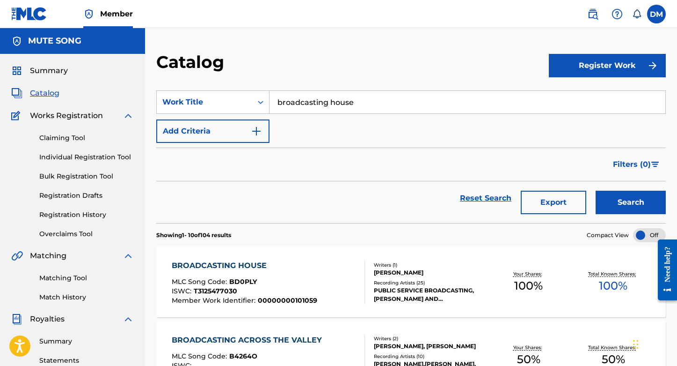
drag, startPoint x: 379, startPoint y: 100, endPoint x: 72, endPoint y: 95, distance: 306.6
click at [636, 202] on button "Search" at bounding box center [631, 201] width 70 height 23
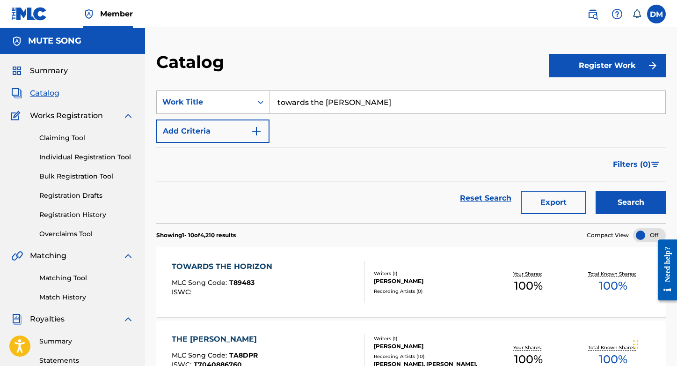
drag, startPoint x: 372, startPoint y: 101, endPoint x: 141, endPoint y: 79, distance: 231.8
click at [632, 194] on button "Search" at bounding box center [631, 201] width 70 height 23
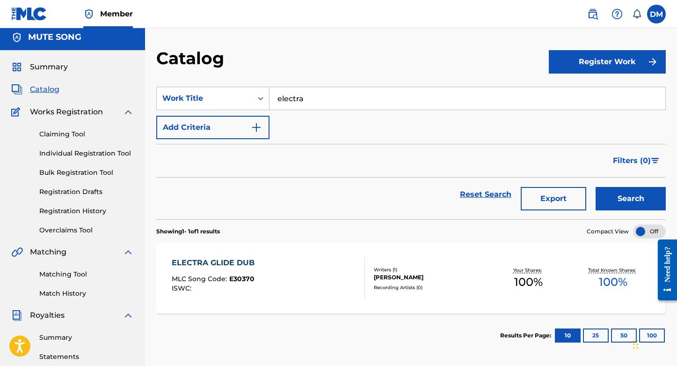
scroll to position [3, 0]
drag, startPoint x: 366, startPoint y: 104, endPoint x: 171, endPoint y: 84, distance: 195.3
click at [171, 84] on section "SearchWithCriteriab3e3d1e8-f57a-4c2d-92cf-e98d96a959c9 Work Title electra Add C…" at bounding box center [411, 148] width 510 height 144
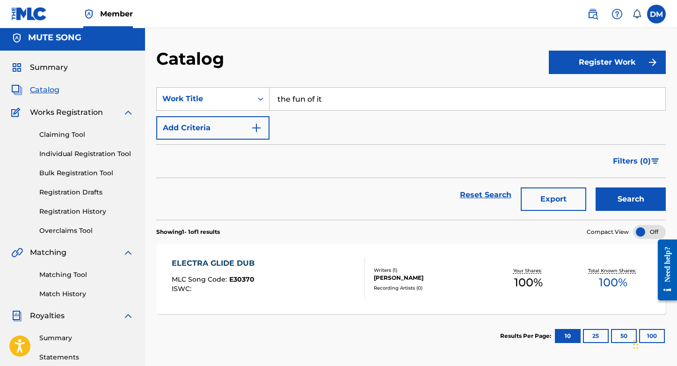
scroll to position [0, 0]
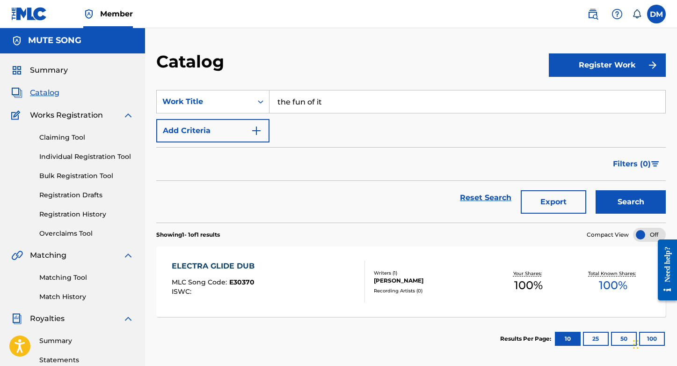
type input "the fun of it"
click at [627, 198] on button "Search" at bounding box center [631, 201] width 70 height 23
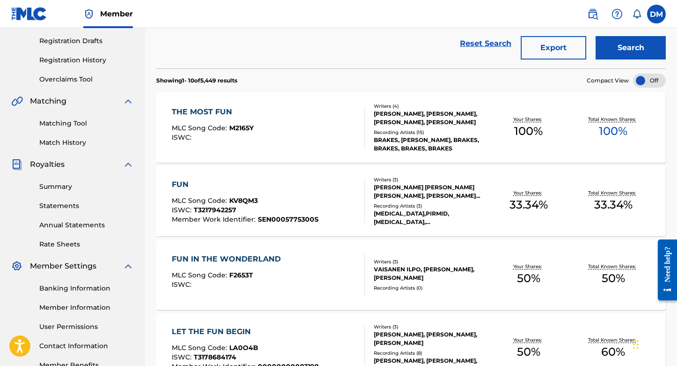
scroll to position [0, 0]
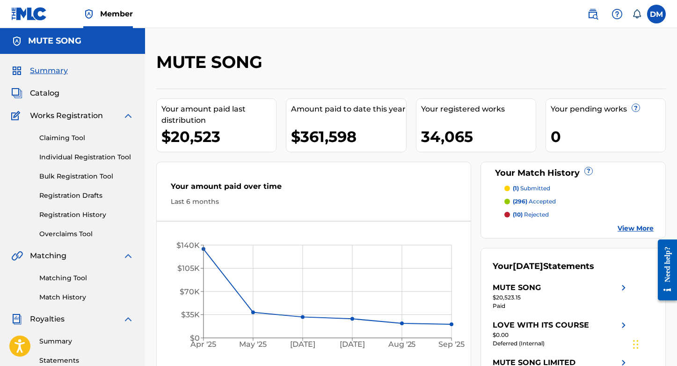
click at [51, 95] on span "Catalog" at bounding box center [44, 93] width 29 height 11
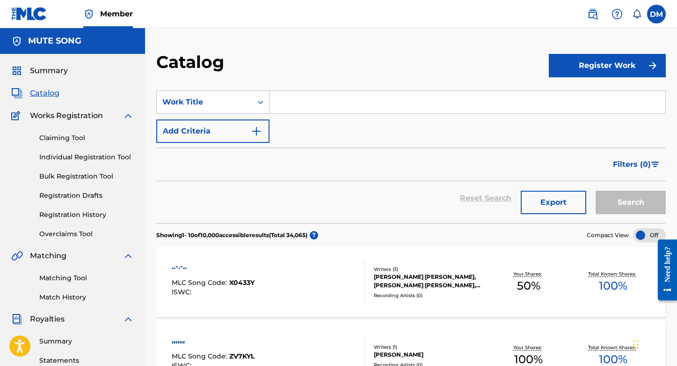
click at [323, 100] on input "Search Form" at bounding box center [468, 102] width 396 height 22
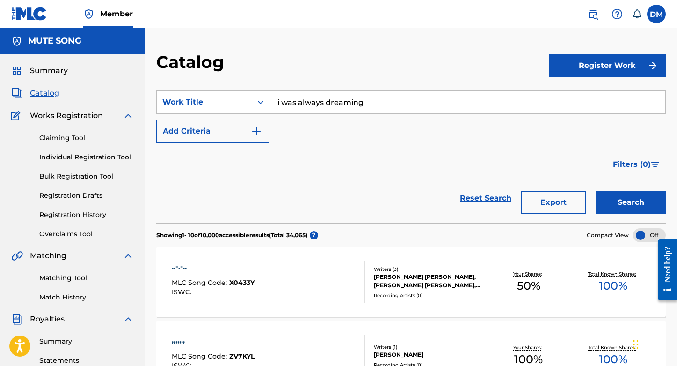
click at [596, 190] on button "Search" at bounding box center [631, 201] width 70 height 23
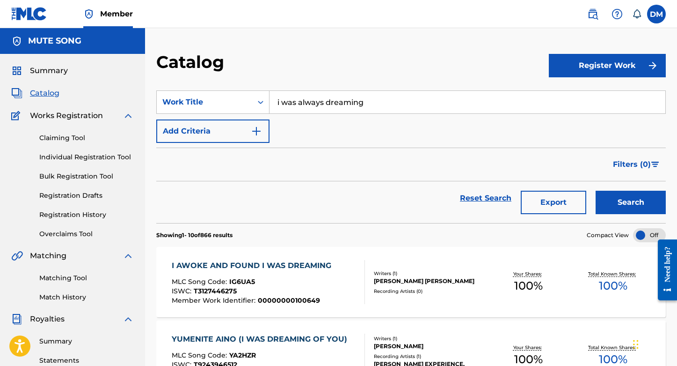
drag, startPoint x: 396, startPoint y: 107, endPoint x: 228, endPoint y: 85, distance: 169.5
click at [228, 85] on section "SearchWithCriteria6d2c13c5-0105-4785-be1b-567ccfcf196b Work Title i was always …" at bounding box center [411, 151] width 510 height 144
click at [633, 208] on button "Search" at bounding box center [631, 201] width 70 height 23
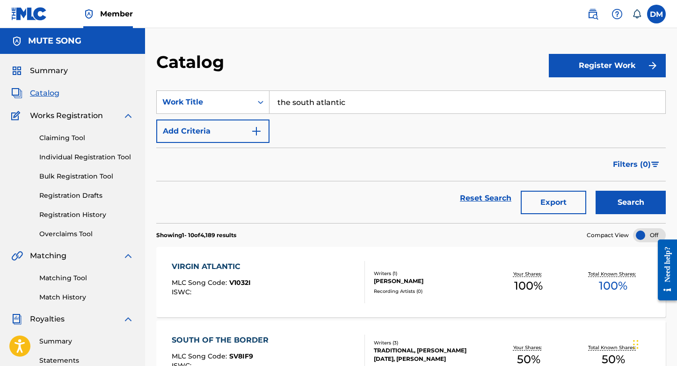
drag, startPoint x: 305, startPoint y: 96, endPoint x: 222, endPoint y: 74, distance: 85.6
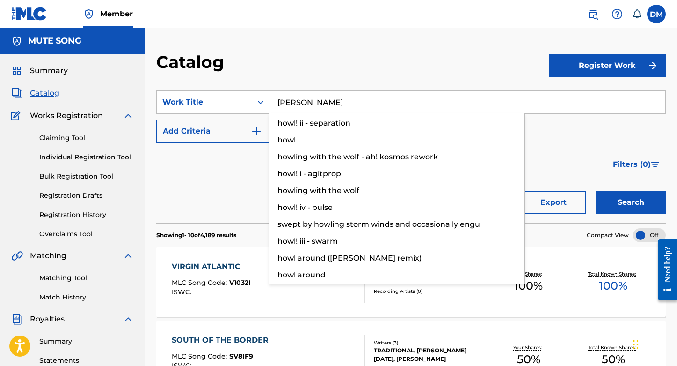
type input "[PERSON_NAME]"
click at [596, 190] on button "Search" at bounding box center [631, 201] width 70 height 23
